Goal: Task Accomplishment & Management: Complete application form

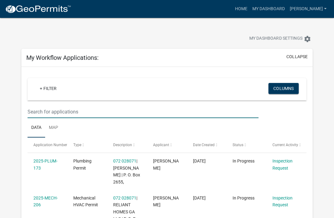
scroll to position [66, 0]
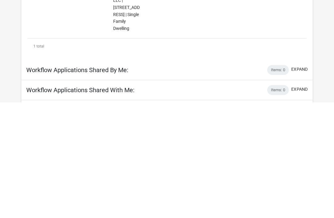
type input "187"
click at [288, 93] on link "Applicant Request for Inspections" at bounding box center [283, 102] width 22 height 19
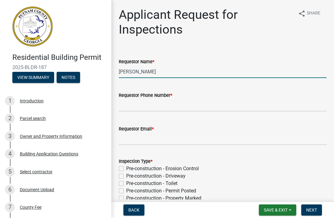
click at [225, 67] on input "[PERSON_NAME]" at bounding box center [223, 71] width 208 height 13
click at [271, 69] on input "[PERSON_NAME]" at bounding box center [223, 71] width 208 height 13
type input "M"
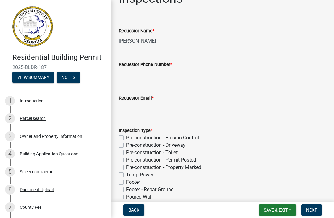
type input "[PERSON_NAME]"
click at [238, 70] on input "Requestor Phone Number *" at bounding box center [223, 74] width 208 height 13
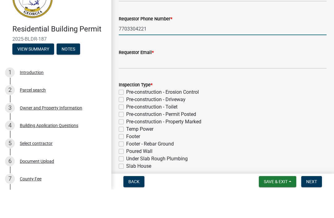
scroll to position [49, 0]
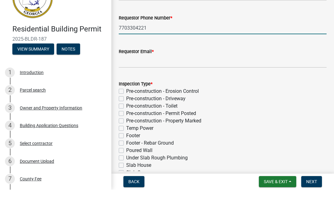
type input "7703304221"
click at [259, 84] on input "Requestor Email *" at bounding box center [223, 90] width 208 height 13
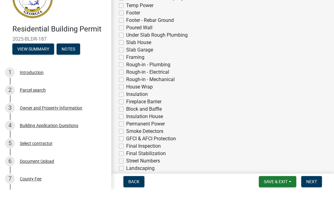
scroll to position [184, 0]
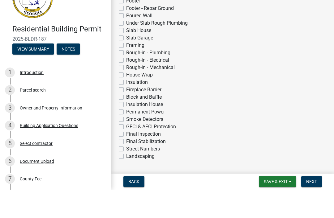
type input "[EMAIL_ADDRESS][DOMAIN_NAME]"
click at [141, 70] on label "Framing" at bounding box center [135, 73] width 18 height 7
click at [130, 70] on input "Framing" at bounding box center [128, 72] width 4 height 4
checkbox input "true"
checkbox input "false"
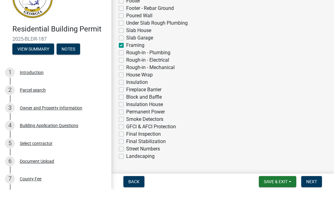
checkbox input "false"
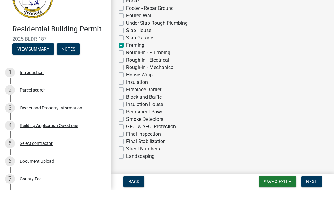
checkbox input "false"
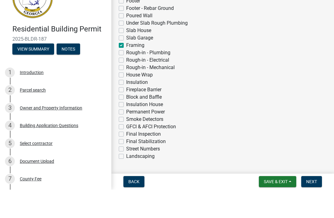
checkbox input "false"
checkbox input "true"
checkbox input "false"
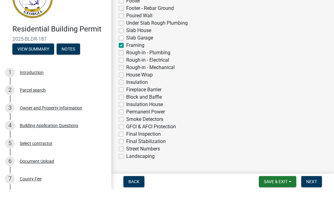
checkbox input "false"
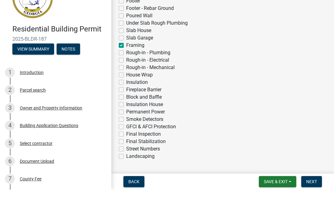
checkbox input "false"
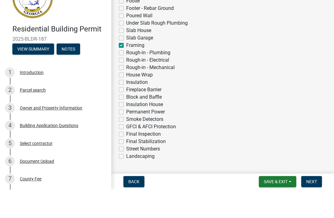
checkbox input "false"
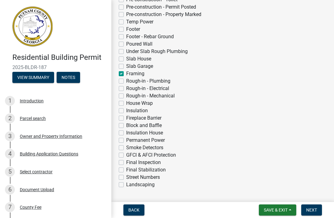
click at [160, 83] on label "Rough-in - Plumbing" at bounding box center [148, 81] width 44 height 7
click at [130, 82] on input "Rough-in - Plumbing" at bounding box center [128, 80] width 4 height 4
checkbox input "true"
checkbox input "false"
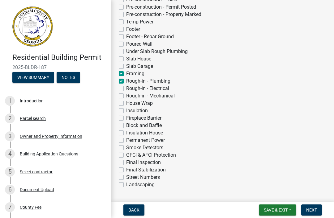
checkbox input "false"
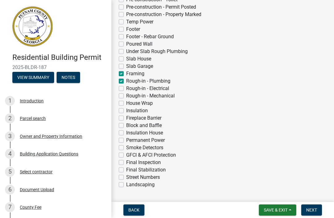
checkbox input "false"
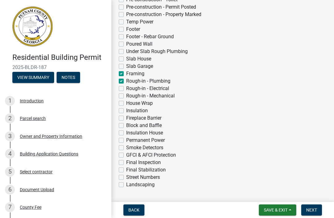
checkbox input "true"
checkbox input "false"
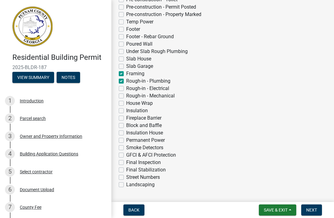
checkbox input "false"
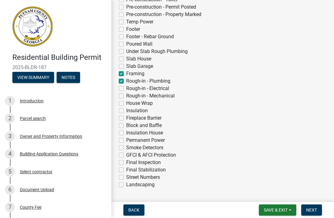
checkbox input "false"
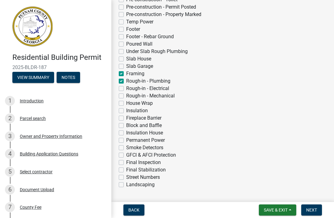
checkbox input "false"
click at [165, 89] on label "Rough-in - Electrical" at bounding box center [147, 88] width 43 height 7
click at [130, 89] on input "Rough-in - Electrical" at bounding box center [128, 87] width 4 height 4
checkbox input "true"
checkbox input "false"
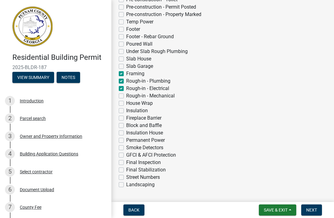
checkbox input "false"
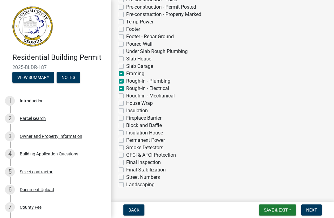
checkbox input "false"
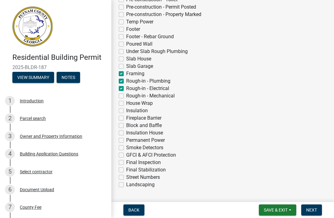
checkbox input "false"
checkbox input "true"
checkbox input "false"
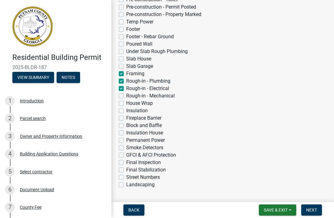
checkbox input "false"
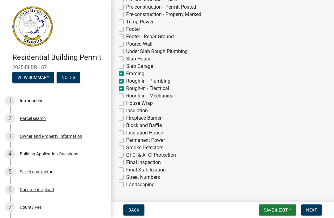
checkbox input "false"
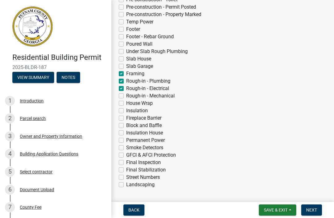
checkbox input "false"
click at [169, 95] on label "Rough-in - Mechanical" at bounding box center [150, 95] width 48 height 7
click at [130, 95] on input "Rough-in - Mechanical" at bounding box center [128, 94] width 4 height 4
checkbox input "true"
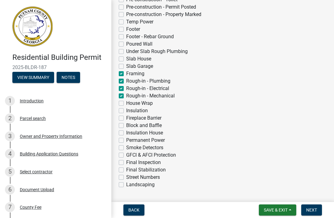
checkbox input "false"
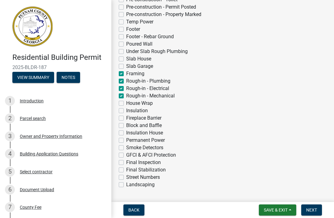
checkbox input "false"
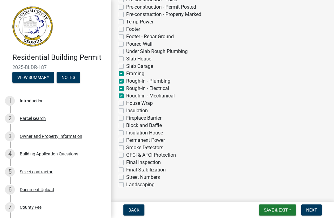
checkbox input "false"
checkbox input "true"
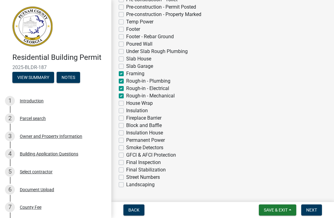
checkbox input "true"
checkbox input "false"
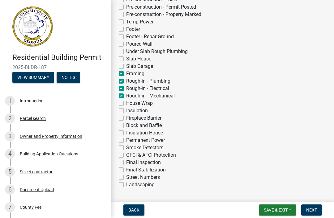
checkbox input "false"
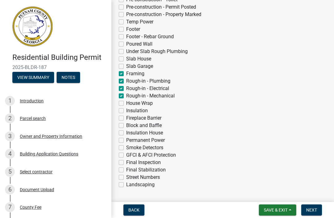
checkbox input "false"
click at [154, 143] on label "Permanent Power" at bounding box center [145, 140] width 39 height 7
click at [130, 141] on input "Permanent Power" at bounding box center [128, 139] width 4 height 4
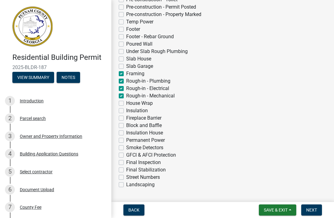
checkbox input "true"
checkbox input "false"
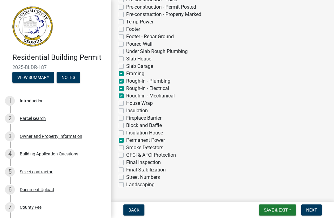
checkbox input "false"
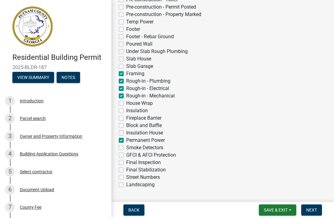
checkbox input "false"
checkbox input "true"
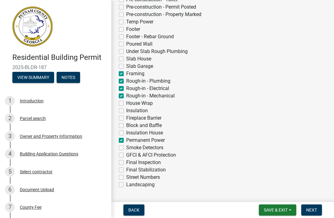
checkbox input "true"
checkbox input "false"
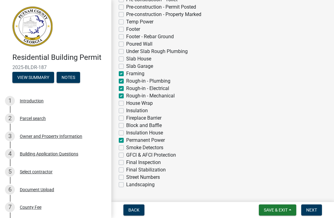
checkbox input "false"
checkbox input "true"
checkbox input "false"
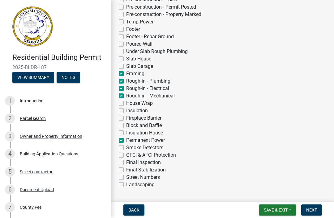
checkbox input "false"
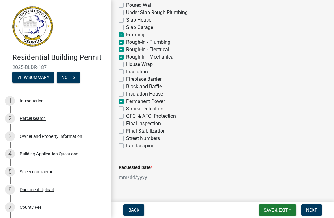
scroll to position [231, 0]
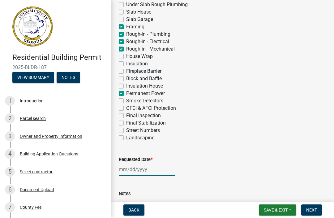
click at [141, 168] on div at bounding box center [147, 169] width 57 height 13
select select "9"
select select "2025"
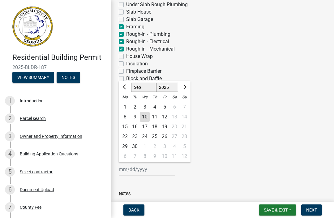
click at [157, 116] on div "11" at bounding box center [154, 117] width 10 height 10
type input "[DATE]"
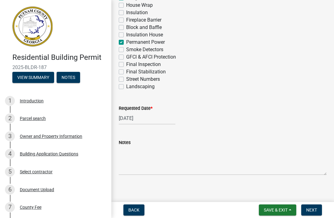
scroll to position [281, 0]
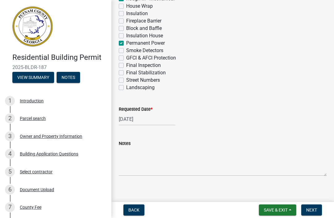
click at [308, 207] on button "Next" at bounding box center [311, 210] width 21 height 11
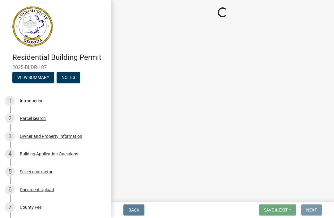
scroll to position [0, 0]
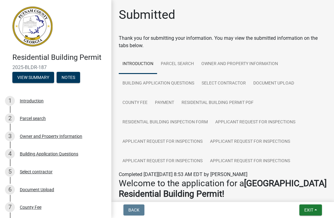
click at [317, 208] on button "Exit" at bounding box center [310, 210] width 23 height 11
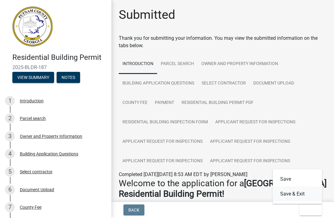
click at [301, 196] on button "Save & Exit" at bounding box center [296, 194] width 49 height 15
